Goal: Task Accomplishment & Management: Use online tool/utility

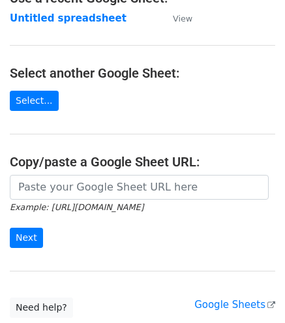
scroll to position [111, 0]
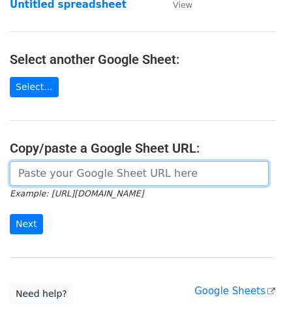
click at [83, 168] on input "url" at bounding box center [139, 173] width 259 height 25
paste input "https://docs.google.com/spreadsheets/d/1uQvir3vgDKcI_c-vr8g6ndcGLyR4koZdyWYYpDK…"
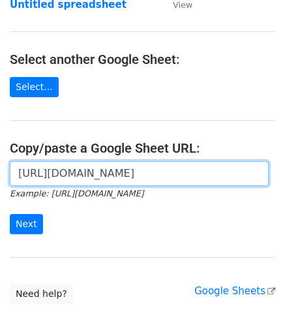
scroll to position [0, 283]
type input "https://docs.google.com/spreadsheets/d/1uQvir3vgDKcI_c-vr8g6ndcGLyR4koZdyWYYpDK…"
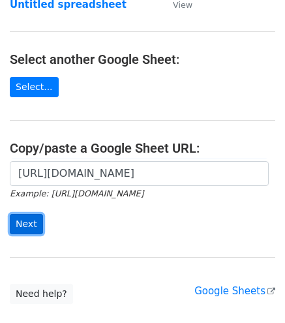
click at [29, 218] on input "Next" at bounding box center [26, 224] width 33 height 20
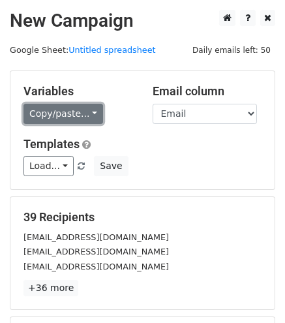
click at [53, 109] on link "Copy/paste..." at bounding box center [63, 114] width 80 height 20
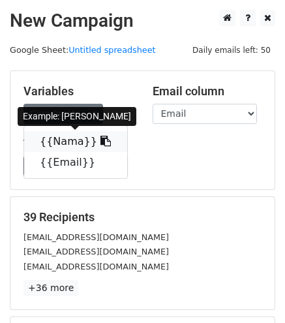
click at [65, 136] on link "{{Nama}}" at bounding box center [75, 141] width 103 height 21
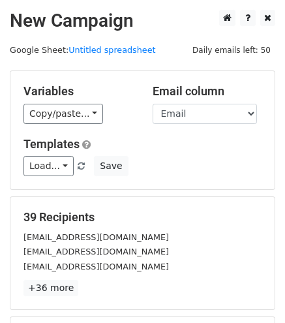
scroll to position [181, 0]
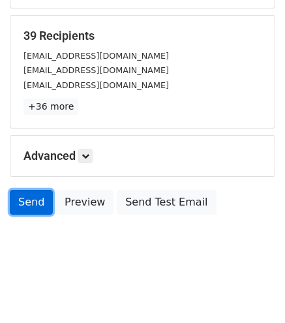
click at [24, 191] on link "Send" at bounding box center [31, 202] width 43 height 25
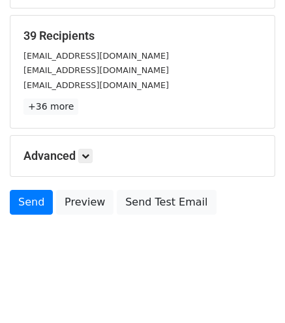
scroll to position [0, 0]
